Goal: Task Accomplishment & Management: Use online tool/utility

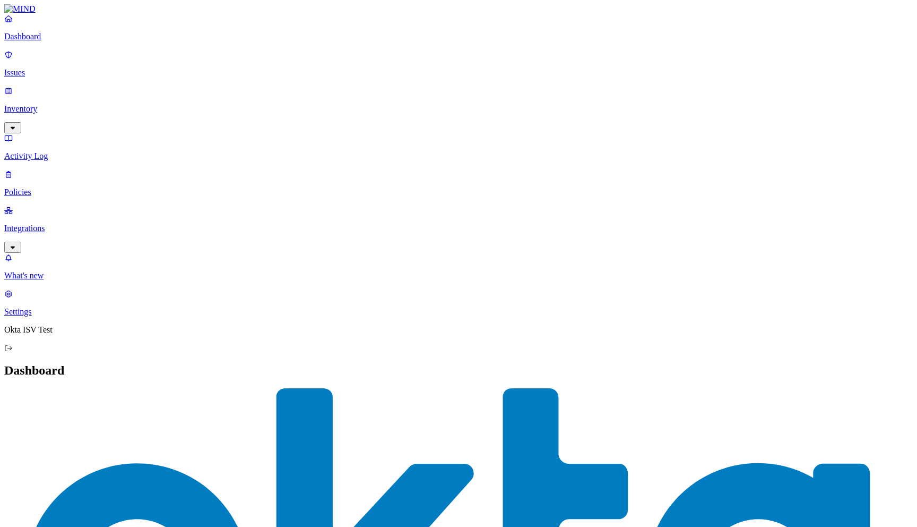
click at [47, 223] on p "Integrations" at bounding box center [458, 228] width 909 height 10
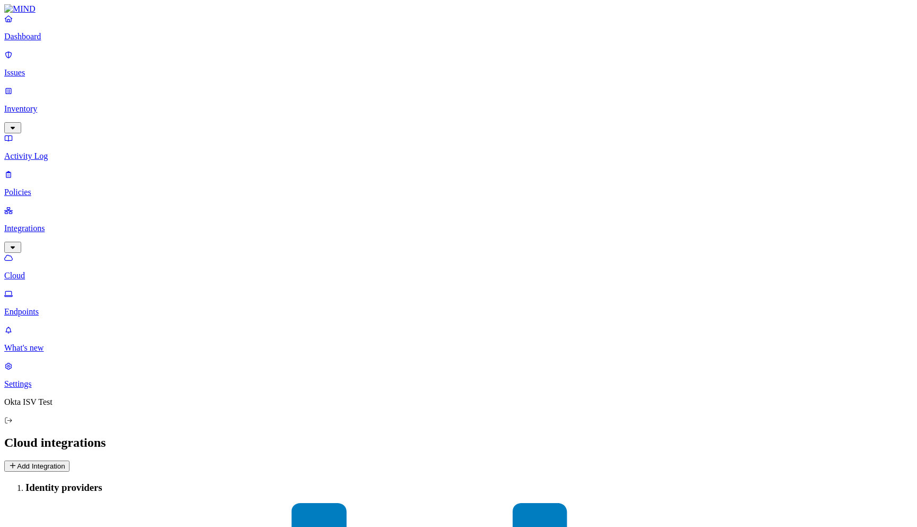
click at [70, 460] on button "Add Integration" at bounding box center [36, 465] width 65 height 11
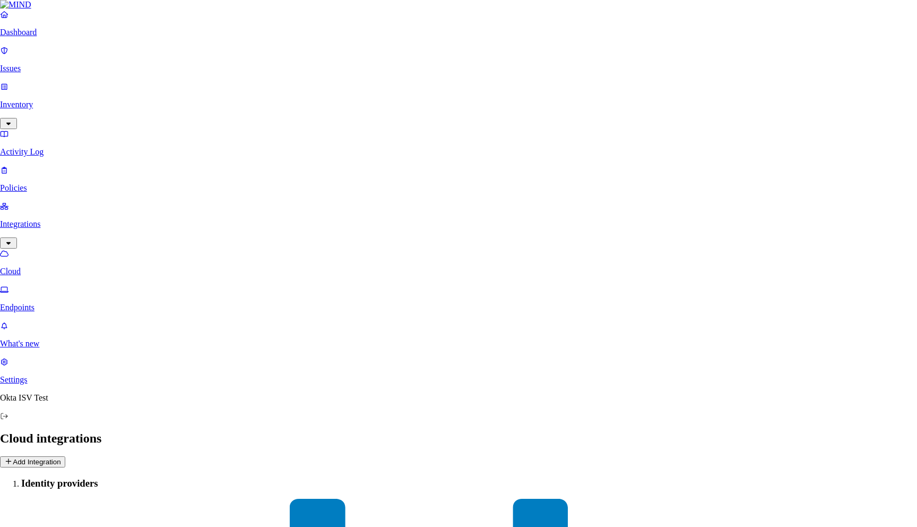
scroll to position [45, 0]
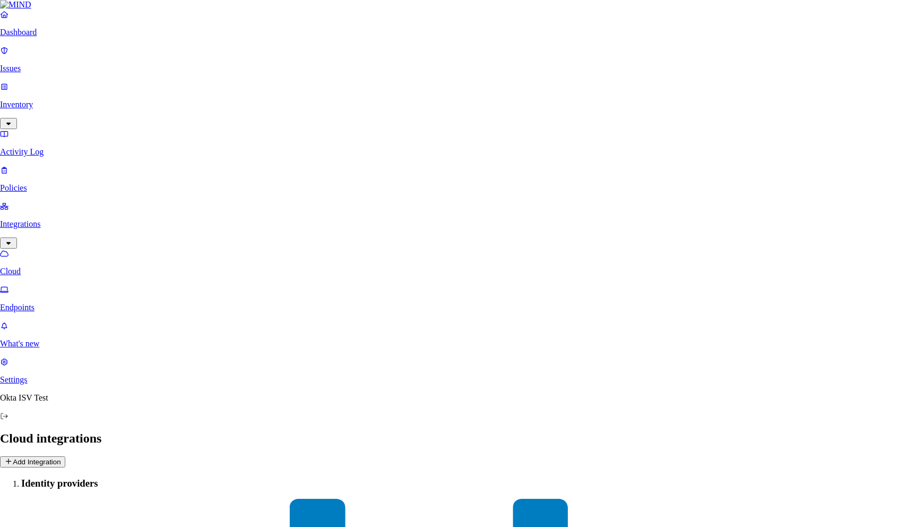
type input "OKTA_OIN"
type input "prashanth.nagaraj@okta.com"
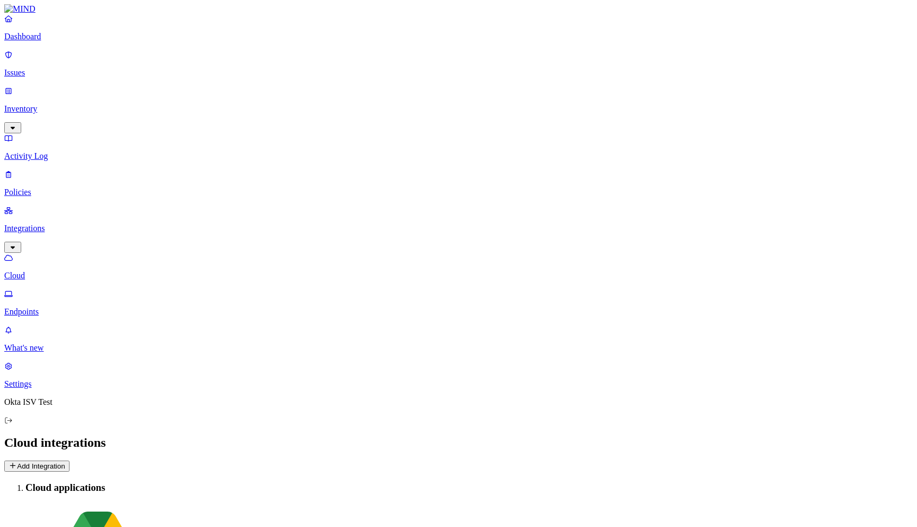
click at [70, 460] on button "Add Integration" at bounding box center [36, 465] width 65 height 11
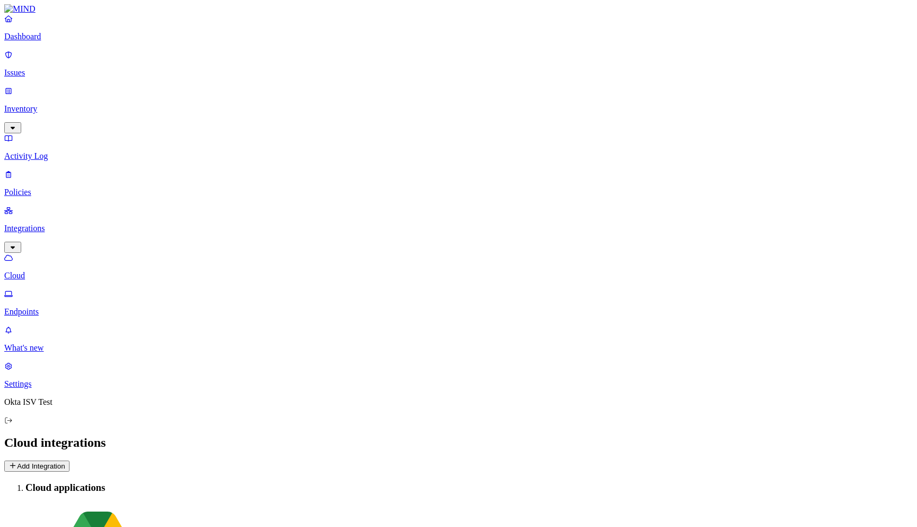
drag, startPoint x: 519, startPoint y: 185, endPoint x: 503, endPoint y: 182, distance: 16.2
click at [45, 41] on p "Dashboard" at bounding box center [458, 37] width 909 height 10
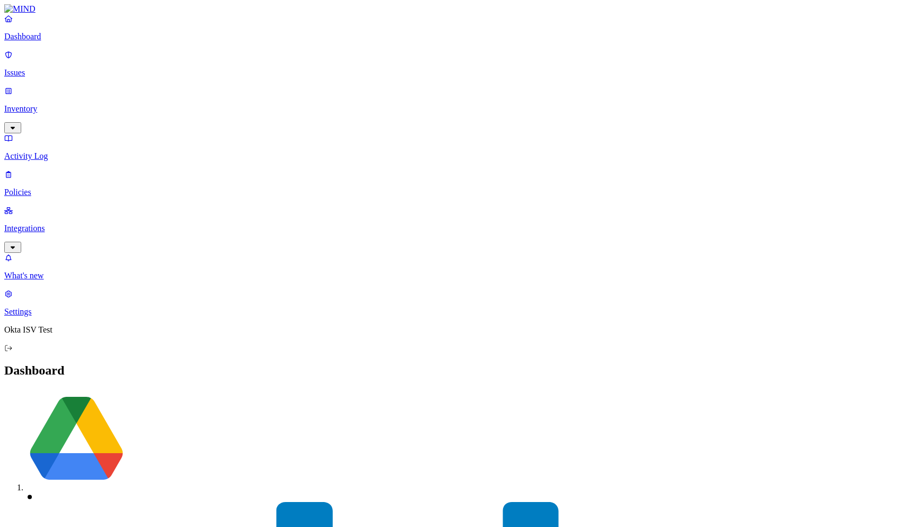
click at [42, 316] on p "Settings" at bounding box center [458, 312] width 909 height 10
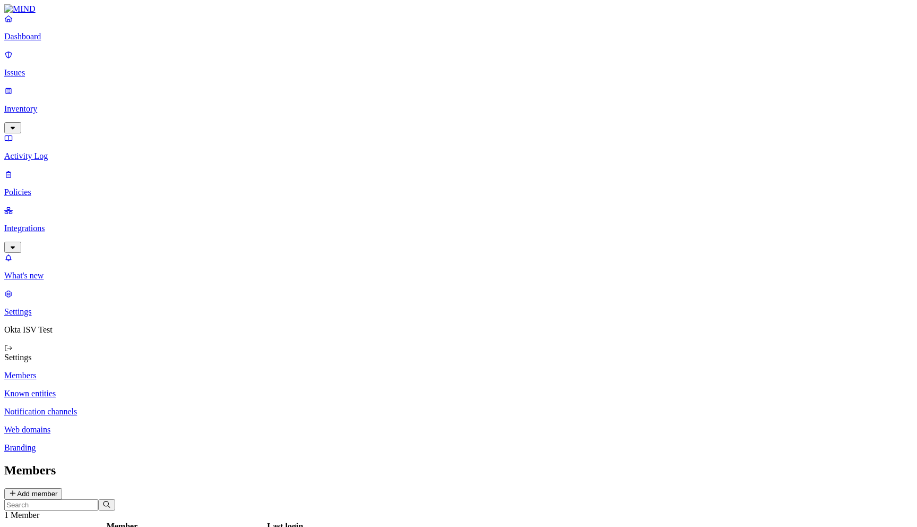
click at [165, 389] on p "Known entities" at bounding box center [458, 394] width 909 height 10
click at [160, 407] on p "Notification channels" at bounding box center [458, 412] width 909 height 10
click at [160, 425] on p "Web domains" at bounding box center [458, 430] width 909 height 10
click at [159, 443] on p "Branding" at bounding box center [458, 448] width 909 height 10
click at [66, 41] on p "Dashboard" at bounding box center [458, 37] width 909 height 10
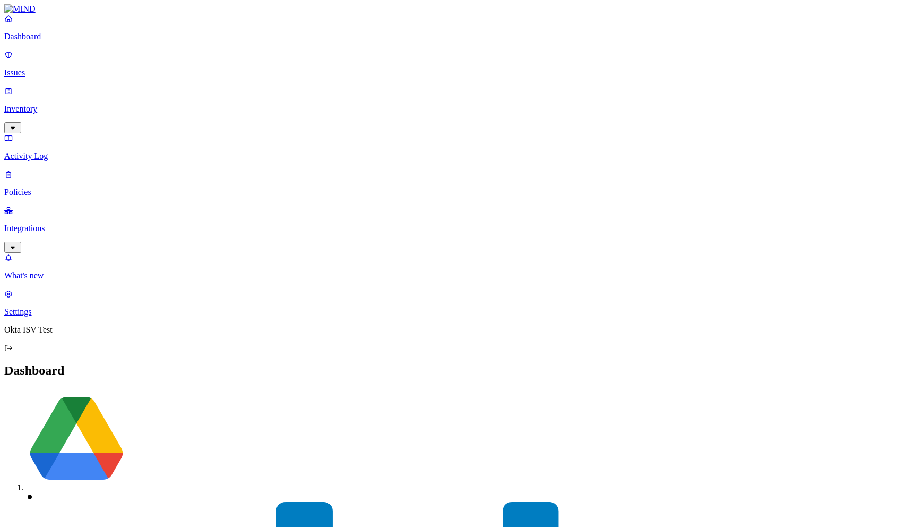
click at [45, 68] on p "Issues" at bounding box center [458, 73] width 909 height 10
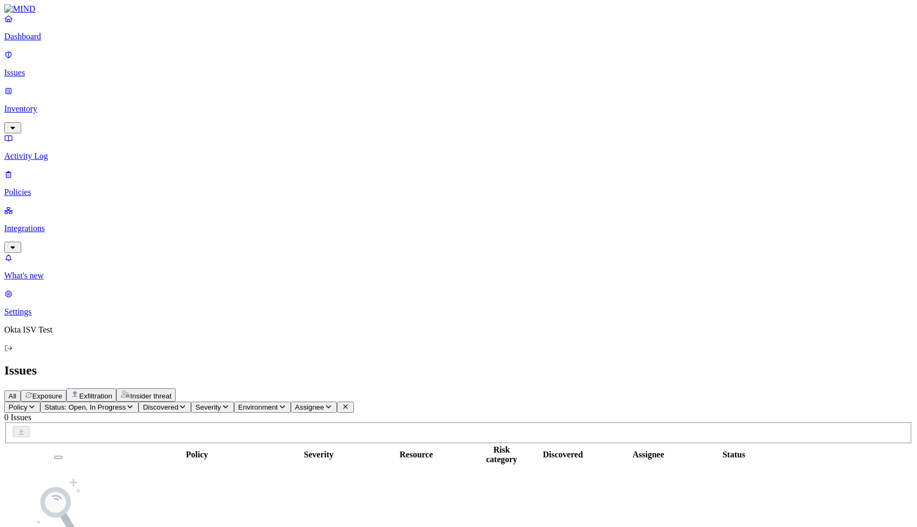
click at [45, 104] on p "Inventory" at bounding box center [458, 109] width 909 height 10
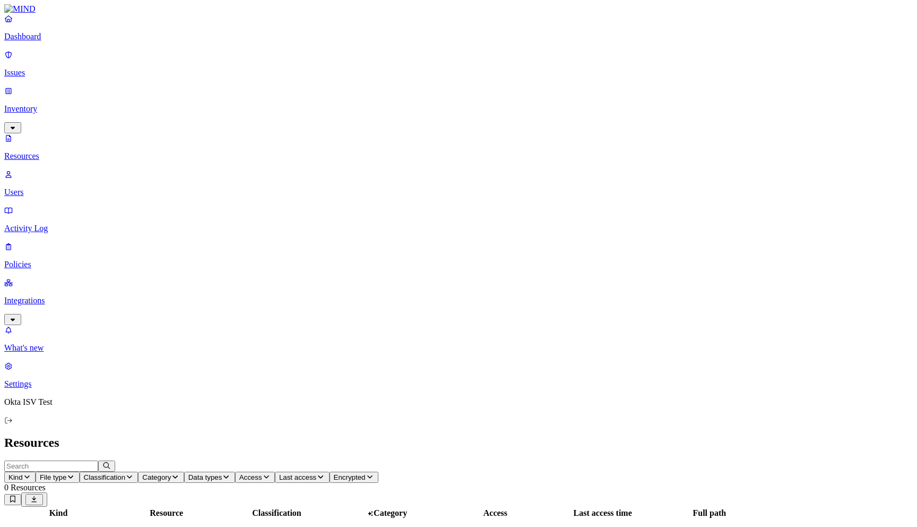
click at [56, 187] on p "Users" at bounding box center [458, 192] width 909 height 10
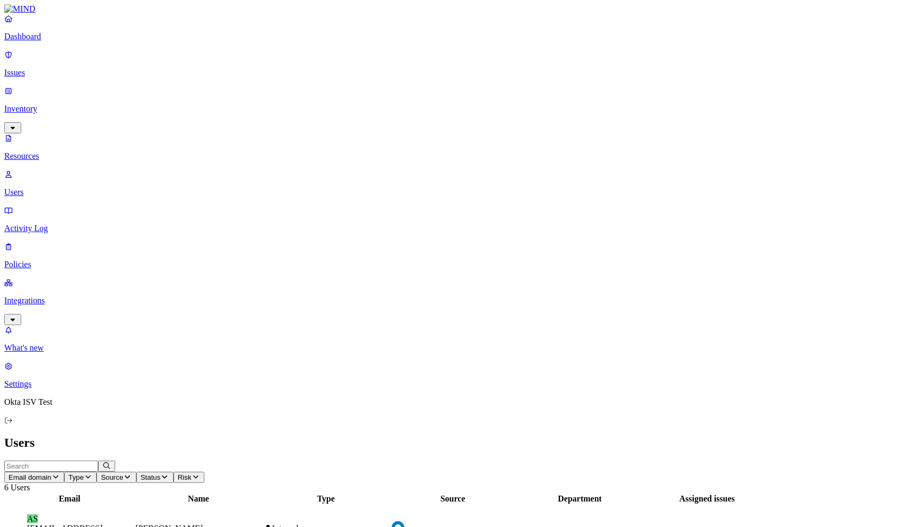
click at [112, 523] on figcaption "[EMAIL_ADDRESS][DOMAIN_NAME]" at bounding box center [69, 532] width 85 height 19
drag, startPoint x: 859, startPoint y: 170, endPoint x: 883, endPoint y: 66, distance: 106.6
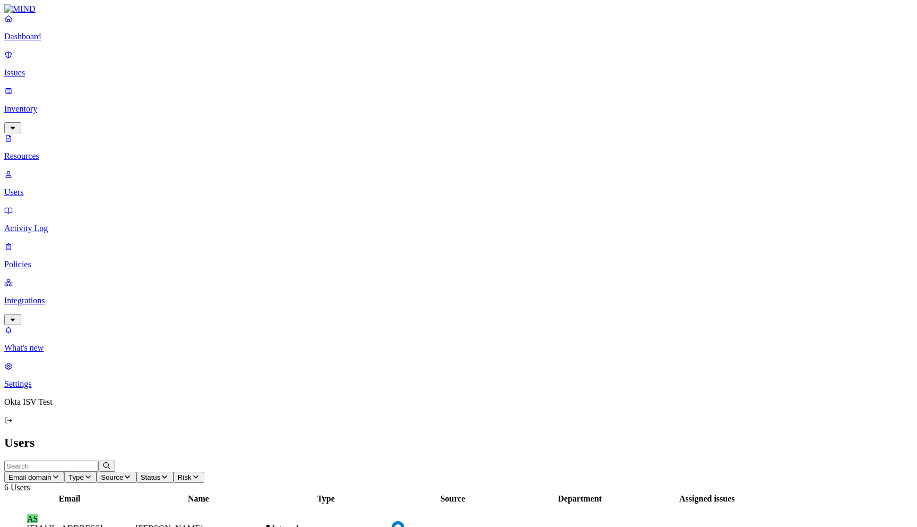
click at [49, 296] on p "Integrations" at bounding box center [458, 301] width 909 height 10
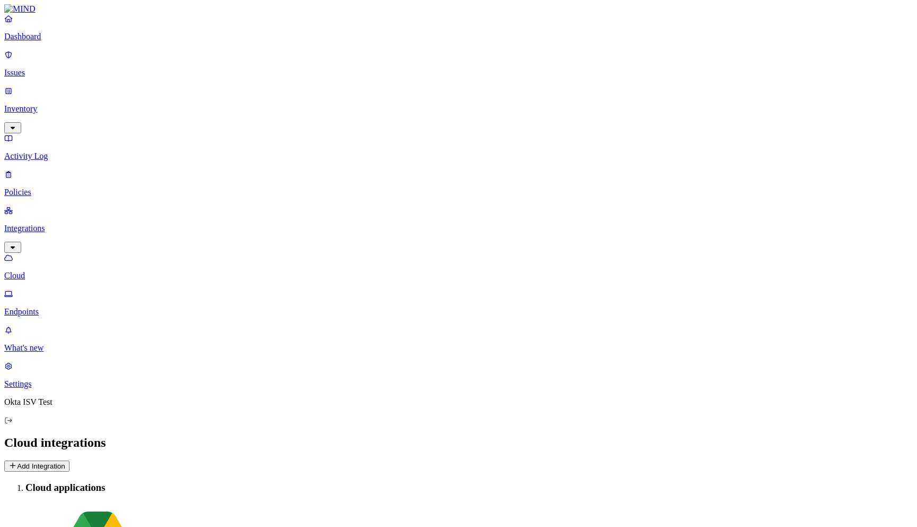
click at [36, 104] on p "Inventory" at bounding box center [458, 109] width 909 height 10
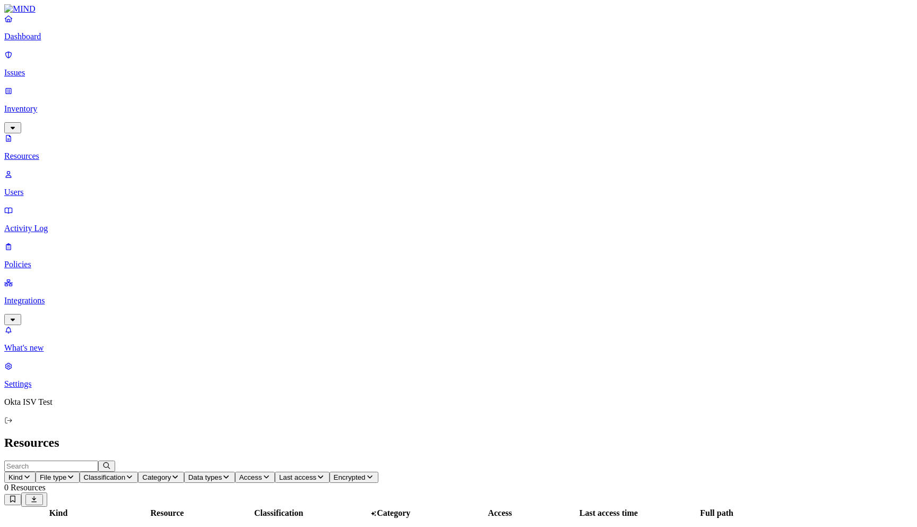
click at [55, 169] on link "Users" at bounding box center [458, 183] width 909 height 28
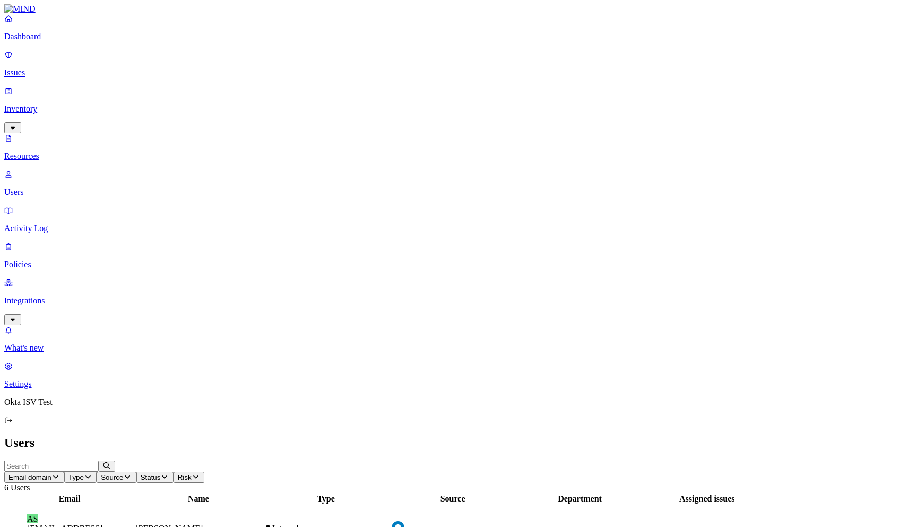
click at [422, 526] on span "Okta" at bounding box center [414, 531] width 16 height 9
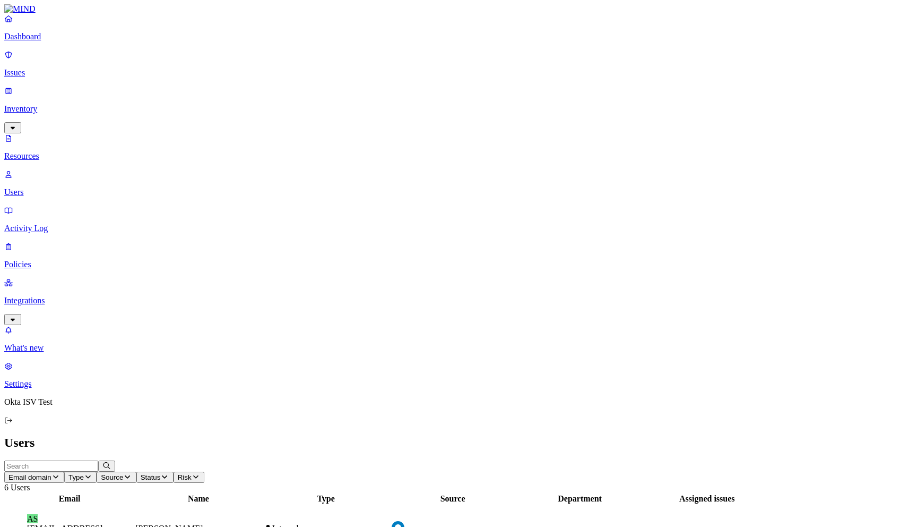
click at [51, 473] on span "Email domain" at bounding box center [29, 477] width 43 height 8
click at [235, 82] on div "[DOMAIN_NAME]" at bounding box center [235, 77] width 0 height 10
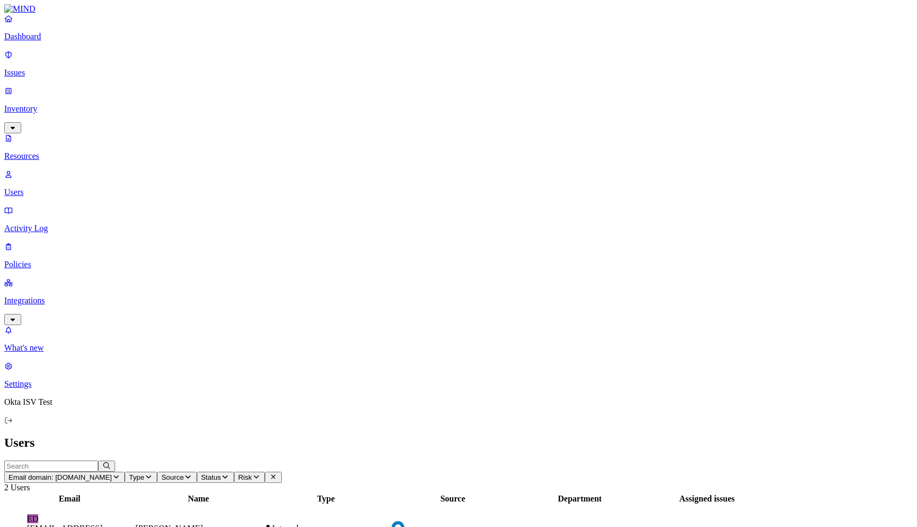
click at [112, 473] on span "Email domain: [DOMAIN_NAME]" at bounding box center [60, 477] width 104 height 8
click at [235, 68] on div "[DOMAIN_NAME]" at bounding box center [235, 68] width 0 height 10
click at [144, 473] on span "Type" at bounding box center [136, 477] width 15 height 8
click at [332, 74] on span "Internal" at bounding box center [338, 76] width 27 height 9
click at [185, 471] on button "Type: Internal" at bounding box center [155, 476] width 60 height 11
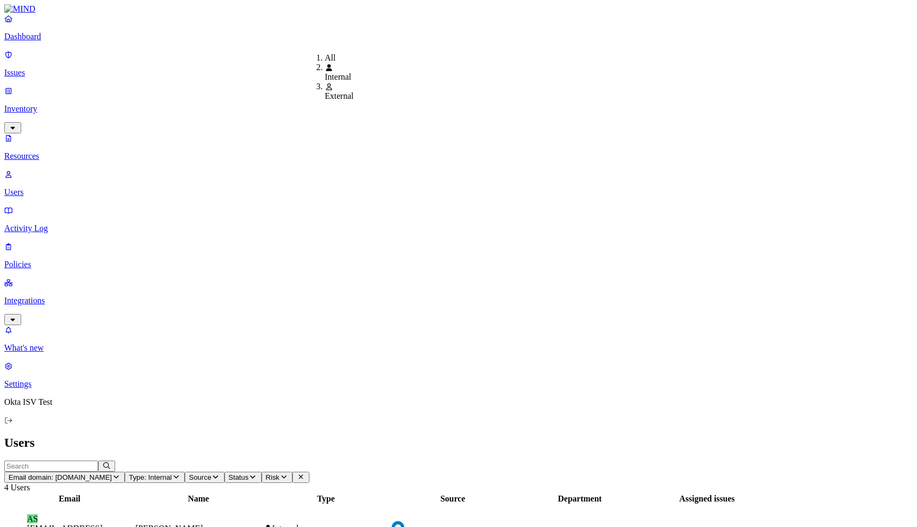
click at [329, 91] on span "External" at bounding box center [339, 95] width 29 height 9
click at [214, 473] on span "Source" at bounding box center [203, 477] width 22 height 8
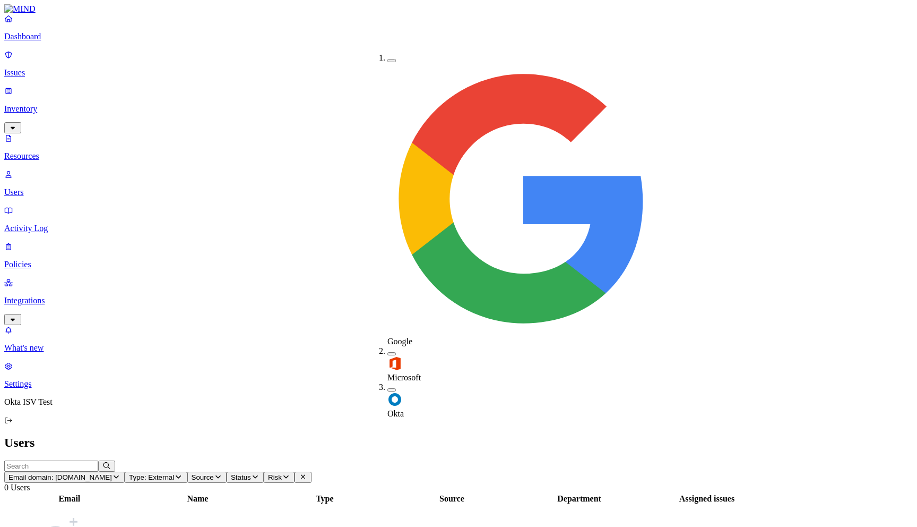
click at [405, 337] on span "Google" at bounding box center [399, 341] width 25 height 9
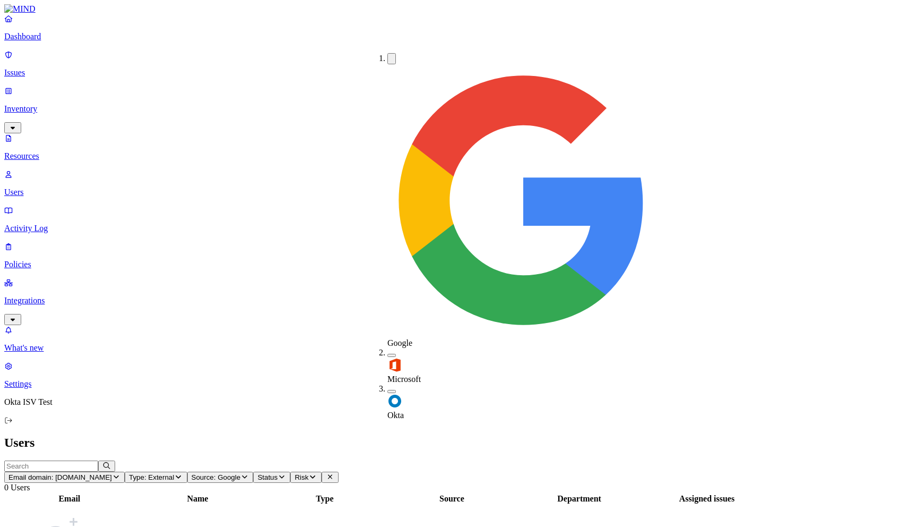
click at [412, 374] on span "Microsoft" at bounding box center [403, 378] width 33 height 9
click at [404, 412] on span "Okta" at bounding box center [395, 416] width 16 height 9
click at [329, 473] on span "Status" at bounding box center [319, 477] width 20 height 8
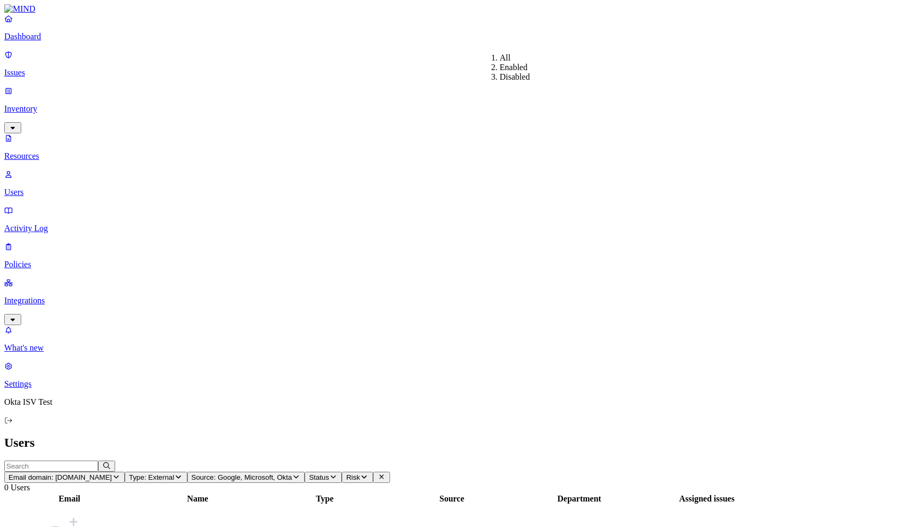
click at [500, 72] on div "Enabled" at bounding box center [500, 68] width 0 height 10
click at [292, 473] on span "Source: Google, Microsoft, Okta" at bounding box center [242, 477] width 101 height 8
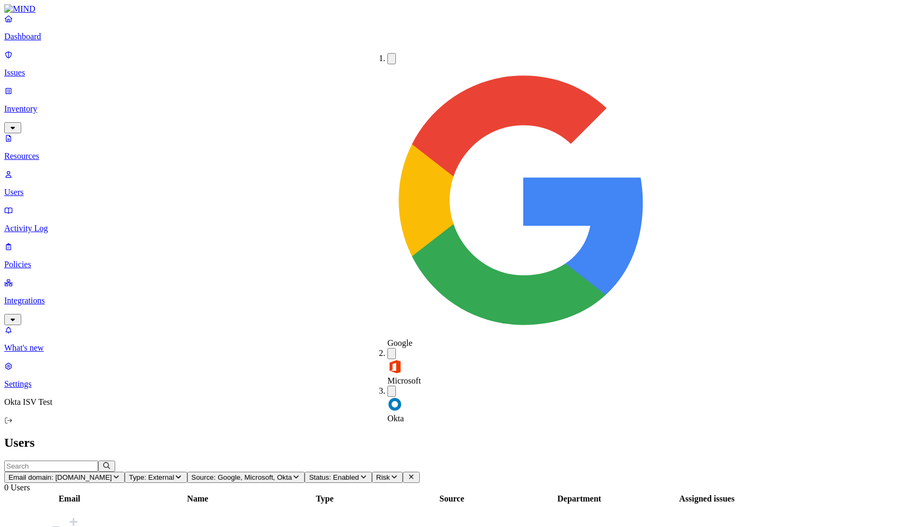
click at [174, 473] on span "Type: External" at bounding box center [151, 477] width 45 height 8
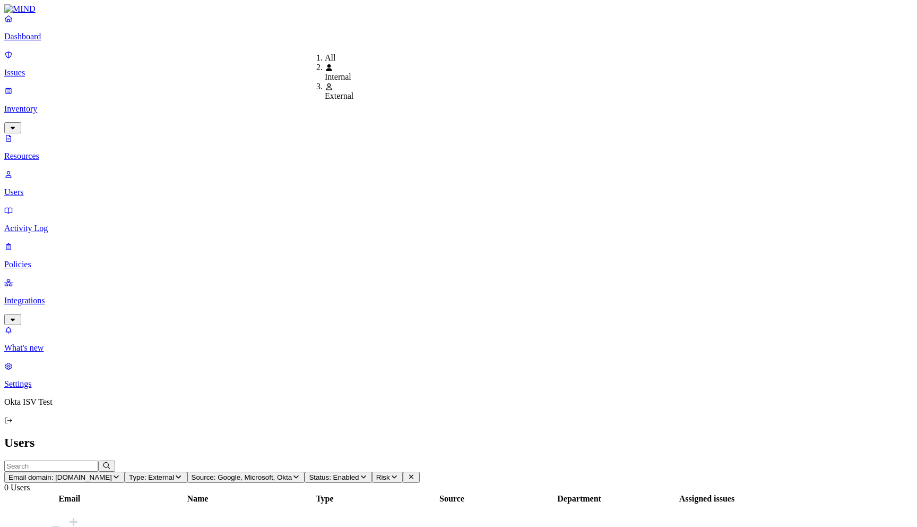
click at [325, 57] on div "All" at bounding box center [325, 58] width 0 height 10
click at [360, 473] on span "Risk" at bounding box center [353, 477] width 14 height 8
click at [540, 57] on div "All" at bounding box center [540, 58] width 0 height 10
click at [329, 473] on span "Status: Enabled" at bounding box center [304, 477] width 50 height 8
click at [473, 82] on div "Disabled" at bounding box center [473, 77] width 0 height 10
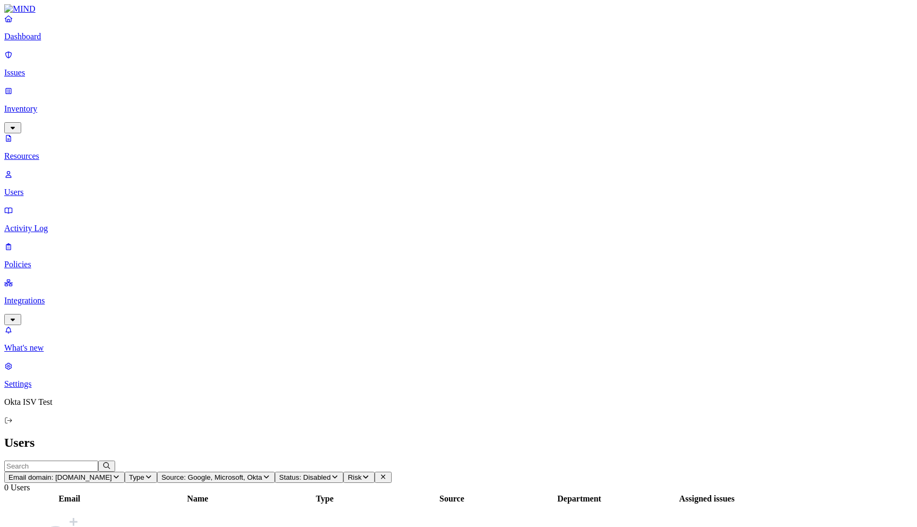
click at [331, 473] on span "Status: Disabled" at bounding box center [304, 477] width 51 height 8
click at [473, 72] on div "Enabled" at bounding box center [473, 68] width 0 height 10
click at [112, 473] on span "Email domain: [DOMAIN_NAME]" at bounding box center [60, 477] width 104 height 8
click at [235, 82] on div "[DOMAIN_NAME]" at bounding box center [235, 77] width 0 height 10
click at [112, 473] on span "Email domain: [DOMAIN_NAME]" at bounding box center [60, 477] width 104 height 8
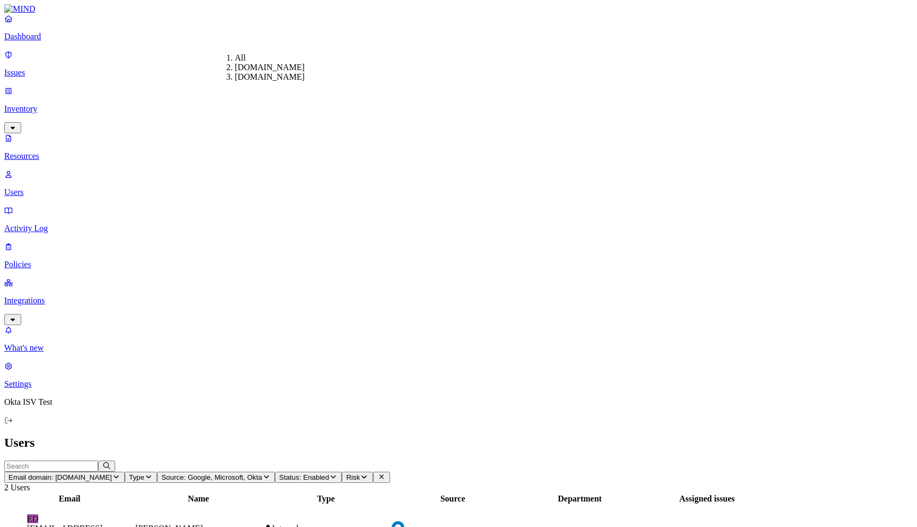
click at [235, 55] on div "All" at bounding box center [235, 58] width 0 height 10
click at [50, 151] on p "Resources" at bounding box center [458, 156] width 909 height 10
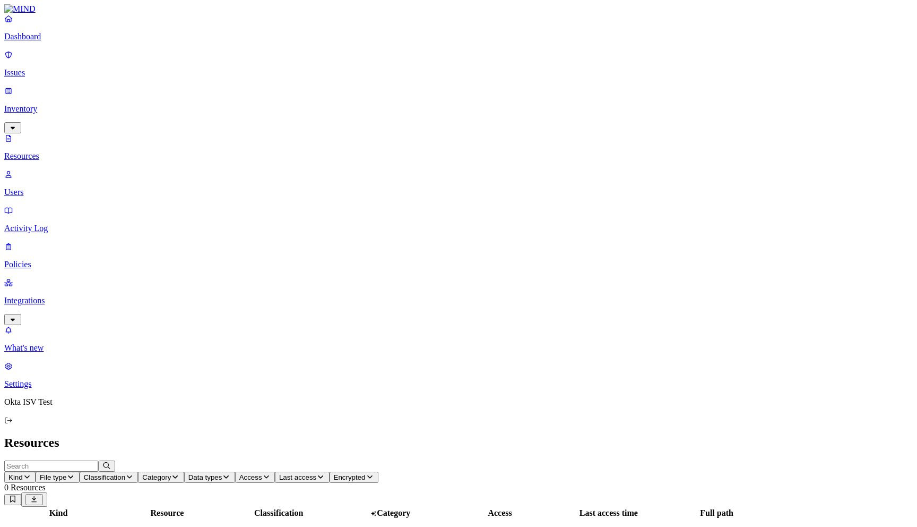
click at [31, 473] on icon "button" at bounding box center [27, 476] width 8 height 7
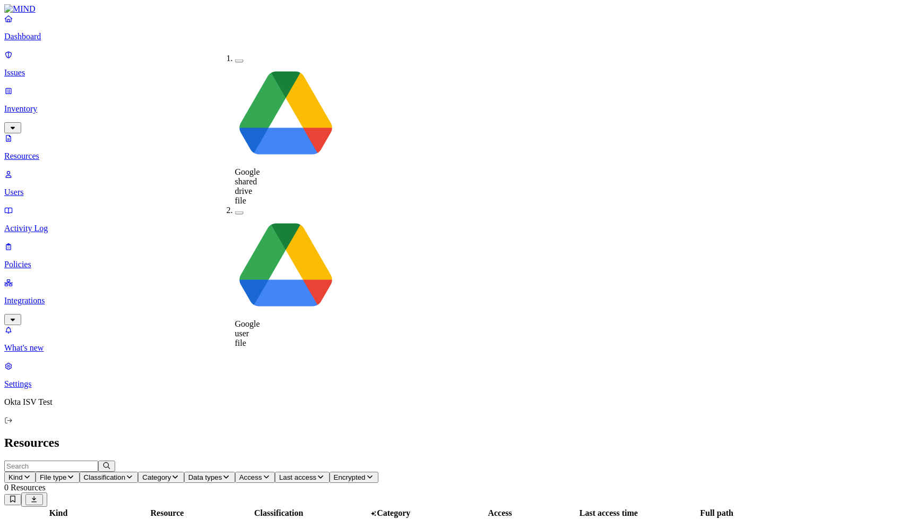
click at [260, 319] on span "Google user file" at bounding box center [247, 333] width 25 height 28
click at [120, 473] on span "File type" at bounding box center [106, 477] width 27 height 8
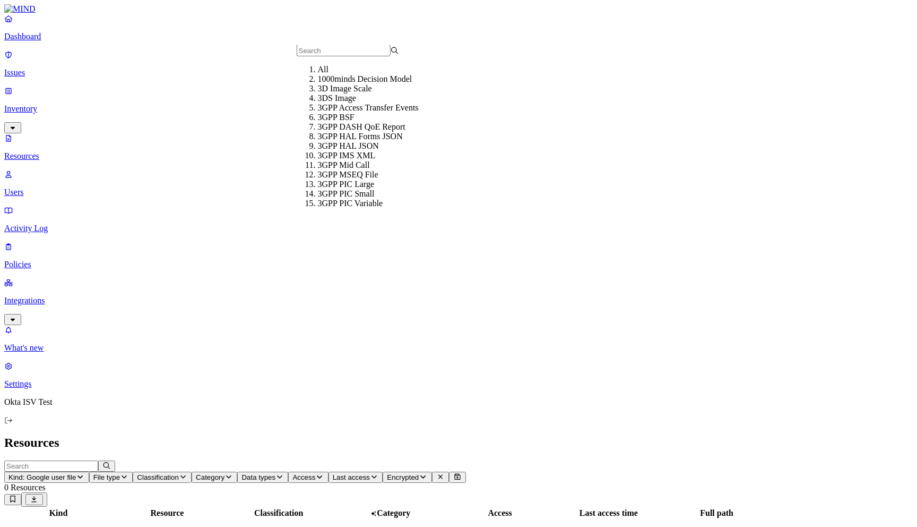
click at [348, 74] on div "All" at bounding box center [369, 70] width 102 height 10
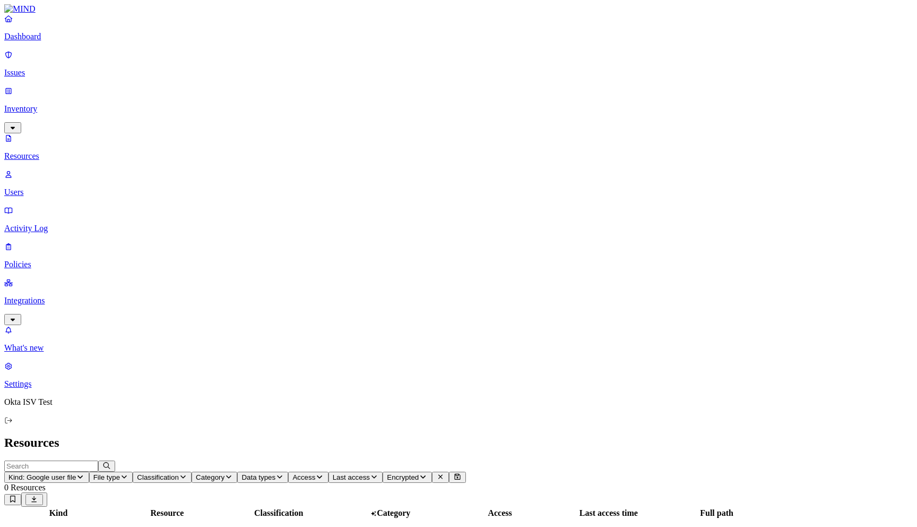
click at [192, 471] on button "Classification" at bounding box center [162, 476] width 59 height 11
click at [225, 473] on span "Category" at bounding box center [210, 477] width 29 height 8
click at [275, 473] on span "Data types" at bounding box center [259, 477] width 34 height 8
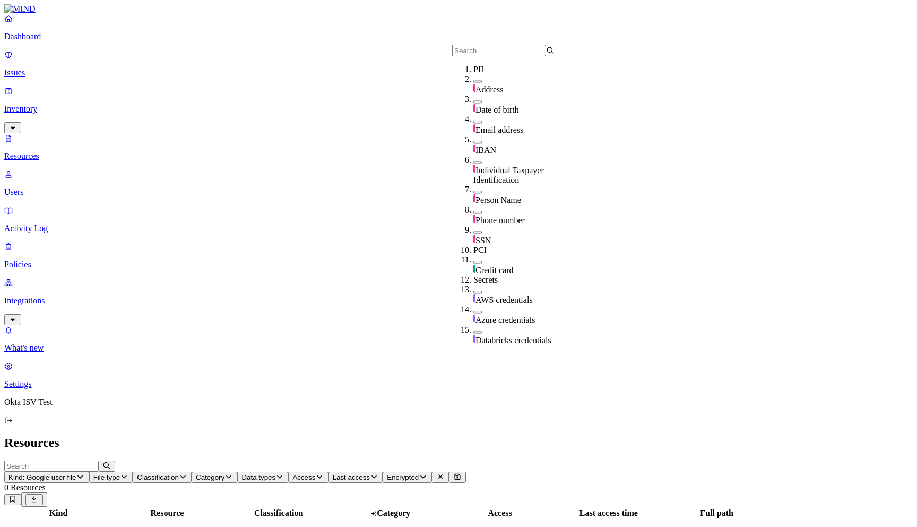
click at [315, 473] on span "Access" at bounding box center [303, 477] width 23 height 8
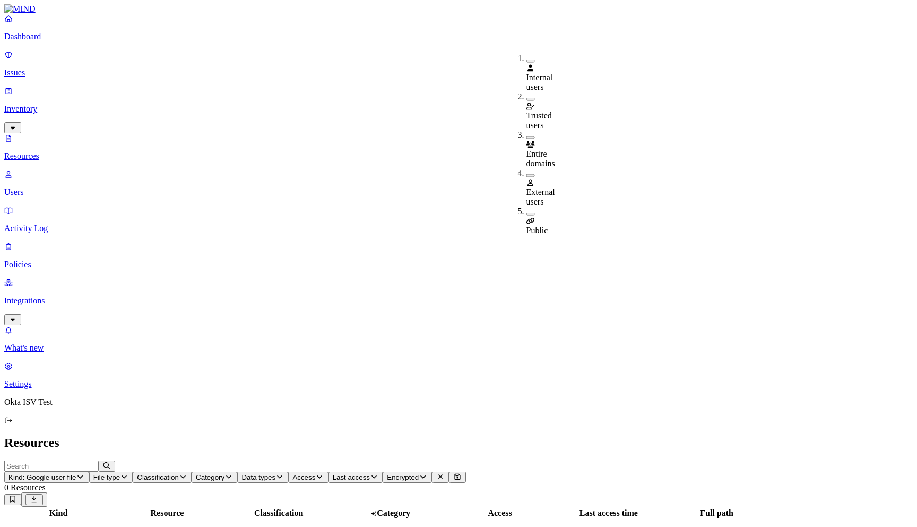
click at [370, 473] on span "Last access" at bounding box center [351, 477] width 37 height 8
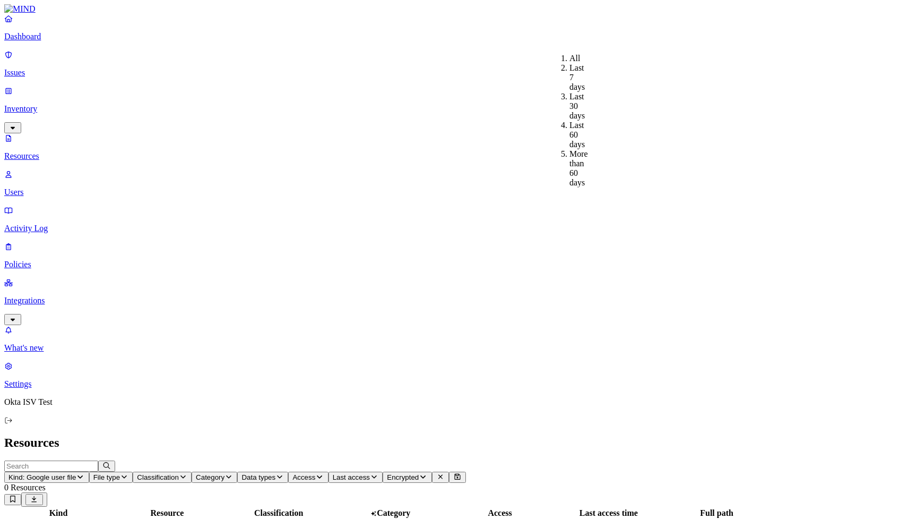
click at [419, 473] on span "Encrypted" at bounding box center [403, 477] width 32 height 8
